Goal: Check status: Check status

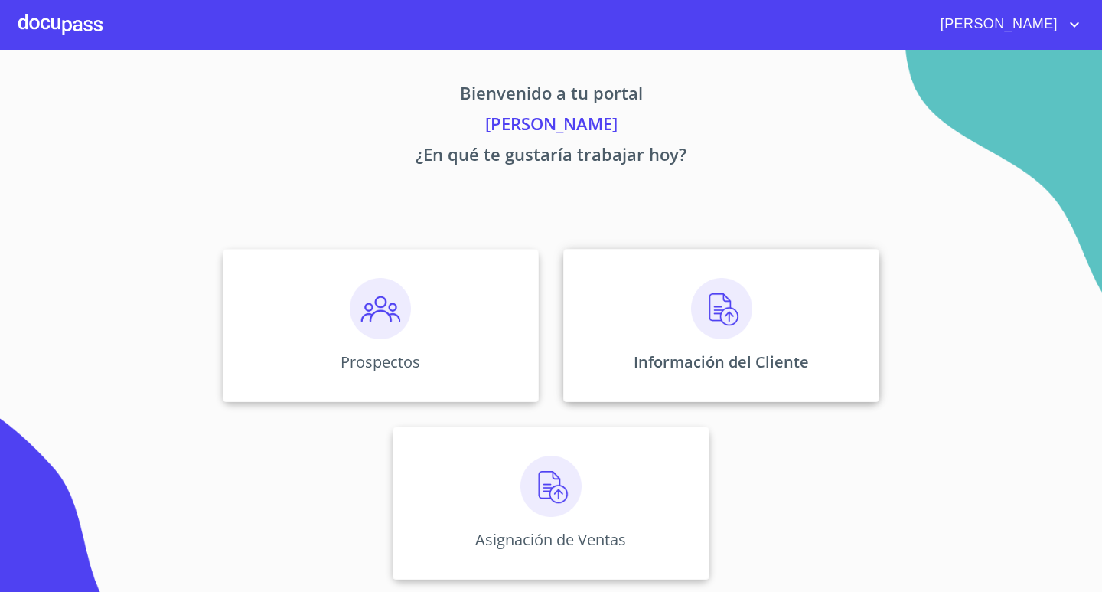
click at [669, 316] on div "Información del Cliente" at bounding box center [721, 325] width 316 height 153
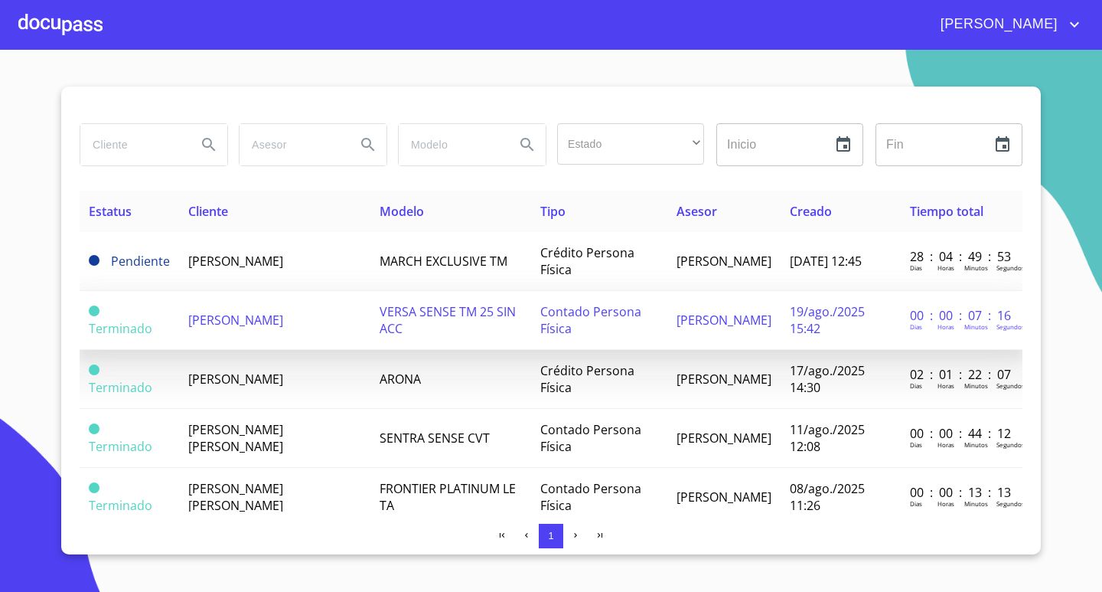
click at [201, 322] on span "[PERSON_NAME]" at bounding box center [235, 320] width 95 height 17
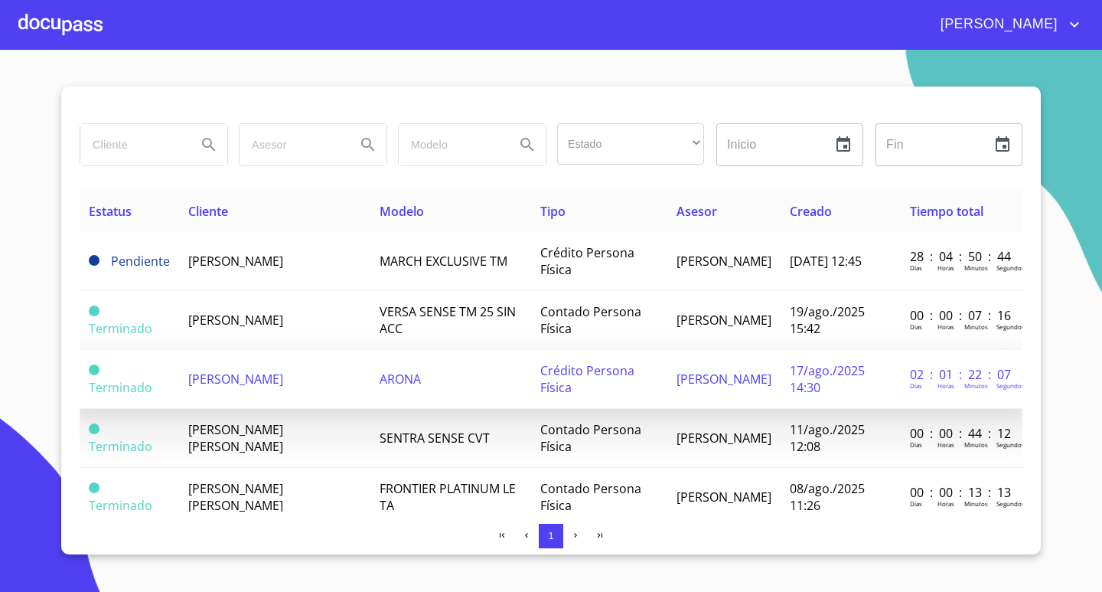
click at [209, 376] on span "[PERSON_NAME]" at bounding box center [235, 379] width 95 height 17
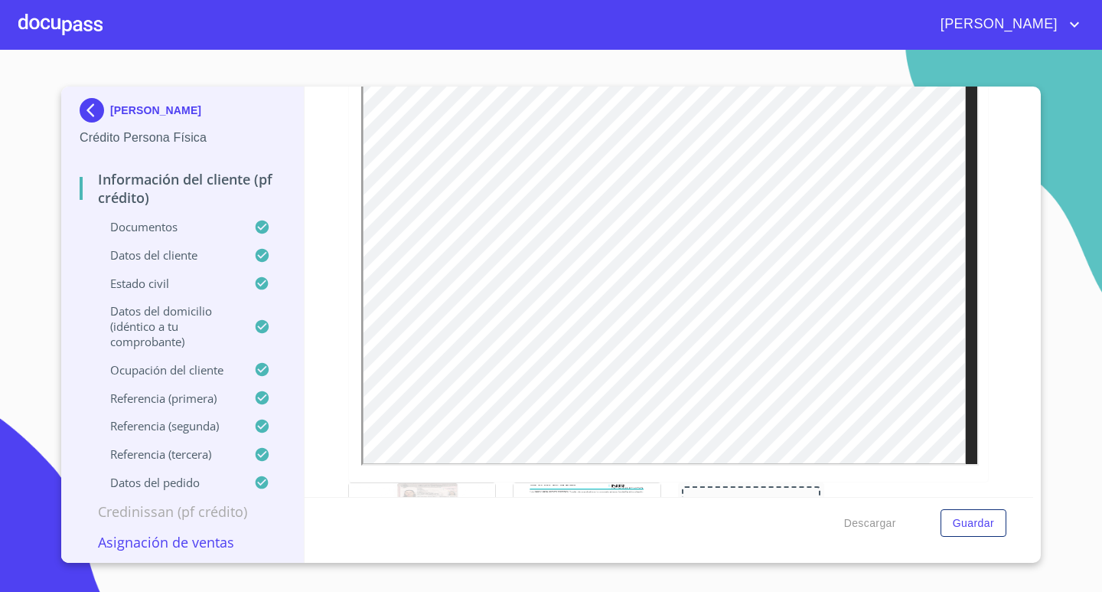
scroll to position [373, 0]
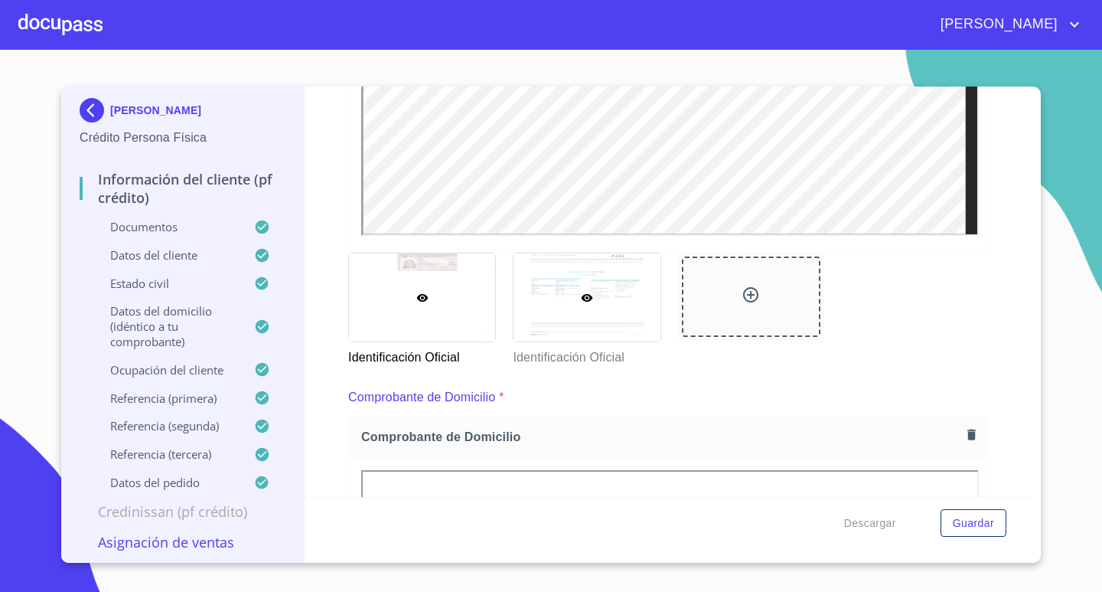
click at [560, 315] on div at bounding box center [587, 297] width 146 height 88
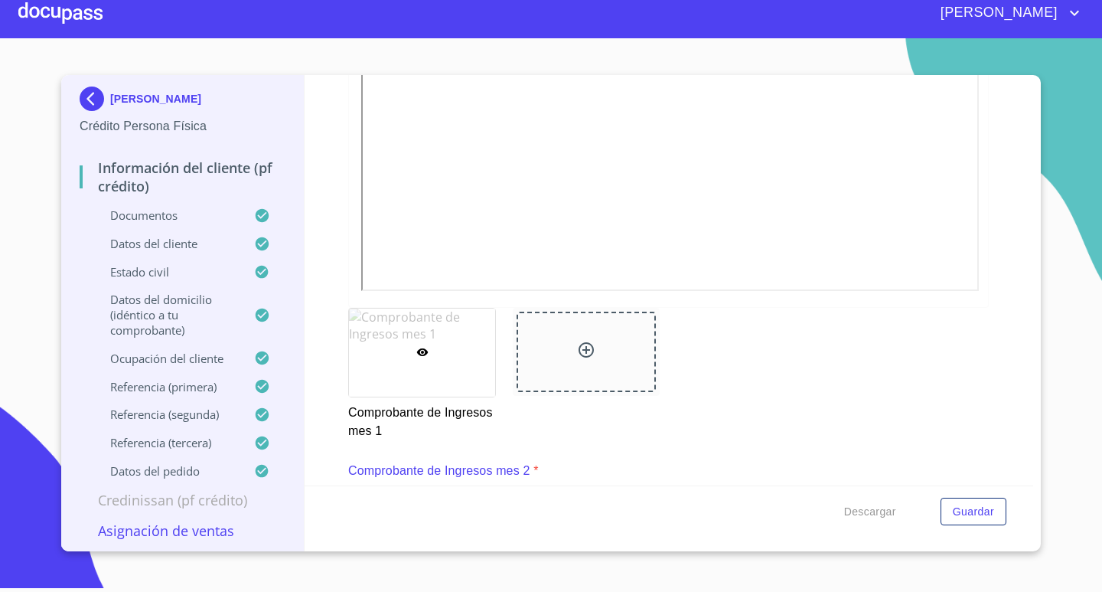
scroll to position [1837, 0]
click at [81, 21] on div at bounding box center [60, 13] width 84 height 49
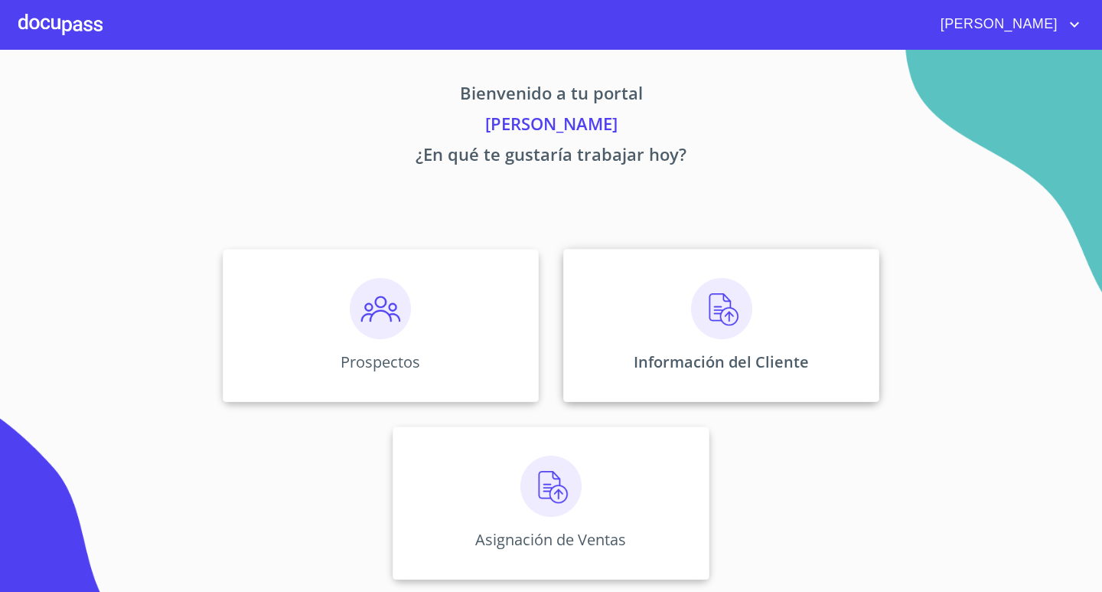
click at [738, 315] on img at bounding box center [721, 308] width 61 height 61
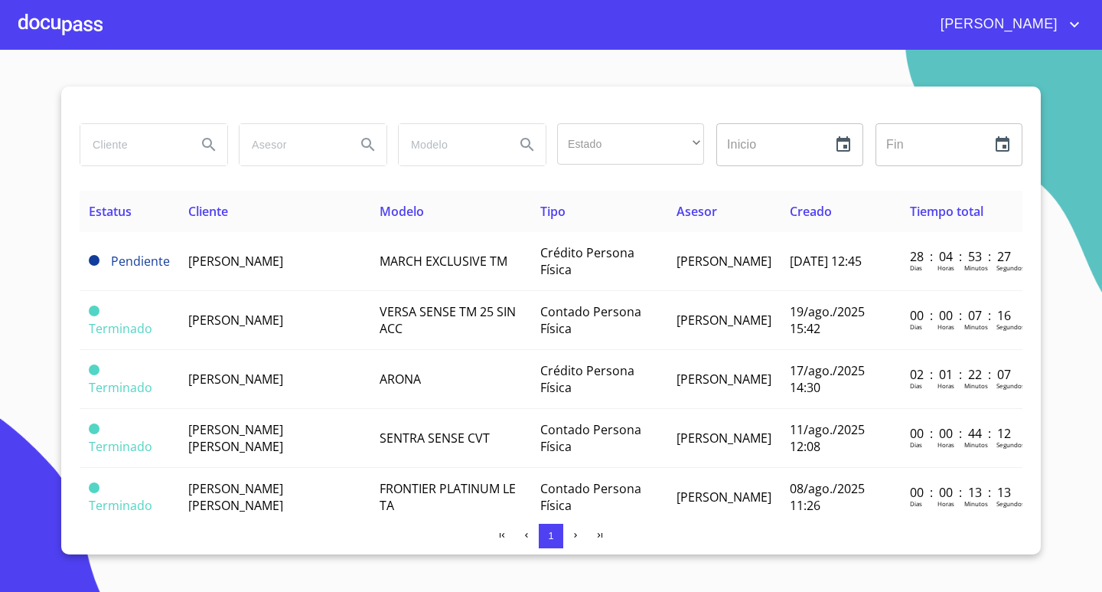
click at [132, 148] on input "search" at bounding box center [132, 144] width 104 height 41
type input "[PERSON_NAME]"
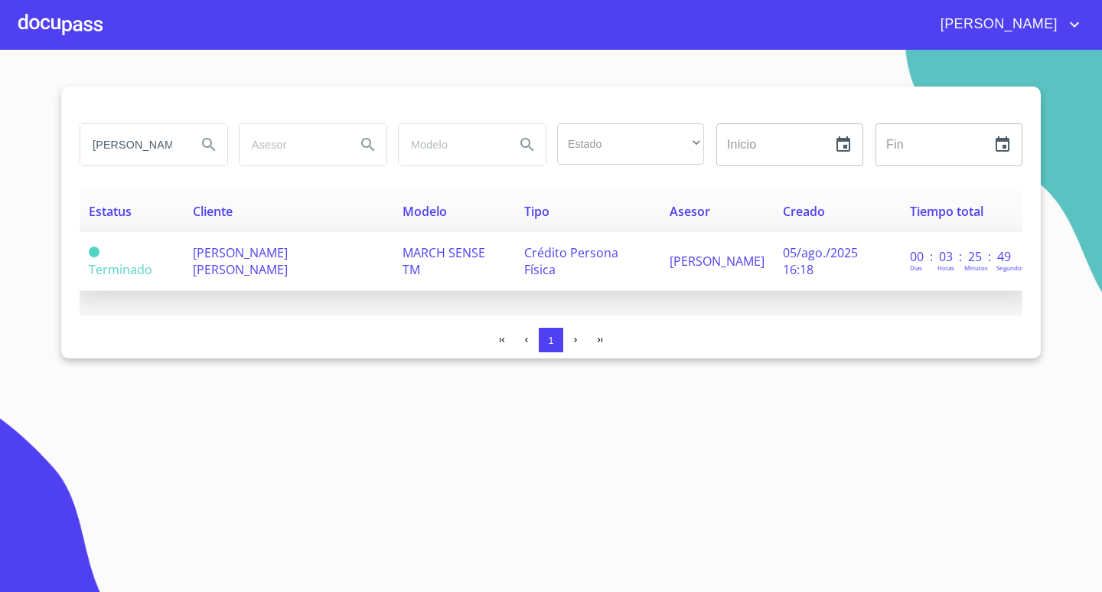
click at [241, 255] on span "[PERSON_NAME] [PERSON_NAME]" at bounding box center [240, 261] width 95 height 34
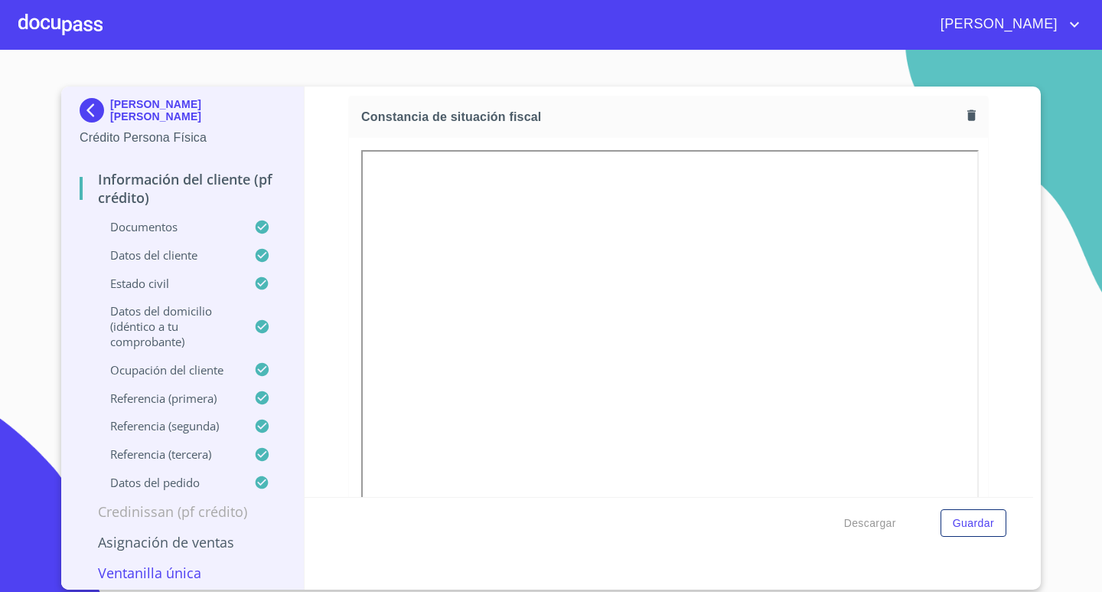
scroll to position [4210, 0]
